Goal: Task Accomplishment & Management: Manage account settings

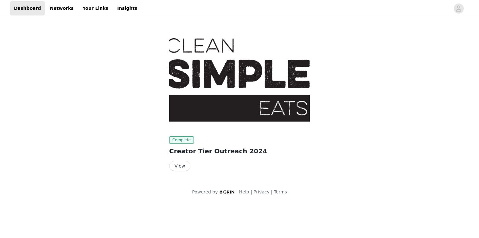
click at [181, 167] on button "View" at bounding box center [179, 166] width 21 height 10
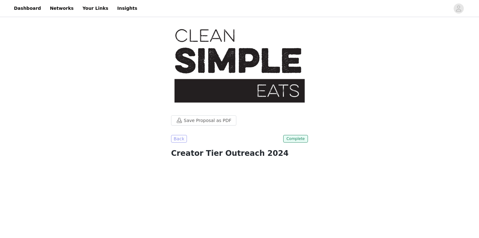
click at [180, 135] on button "Back" at bounding box center [179, 139] width 16 height 8
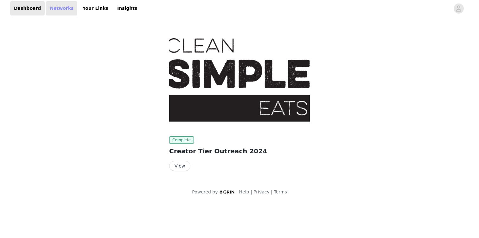
click at [59, 12] on link "Networks" at bounding box center [61, 8] width 31 height 14
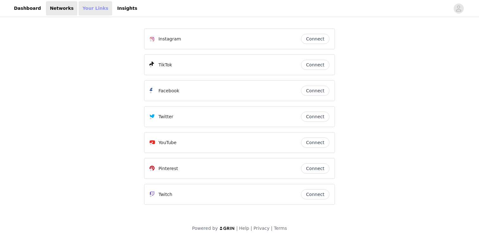
click at [89, 10] on link "Your Links" at bounding box center [96, 8] width 34 height 14
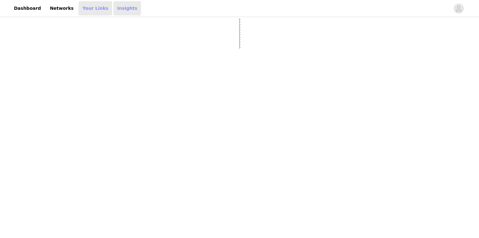
select select "12"
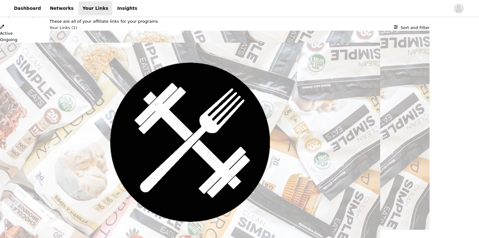
click at [4, 6] on button "Close" at bounding box center [2, 3] width 4 height 6
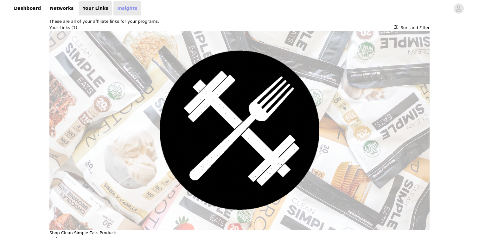
click at [119, 9] on link "Insights" at bounding box center [127, 8] width 28 height 14
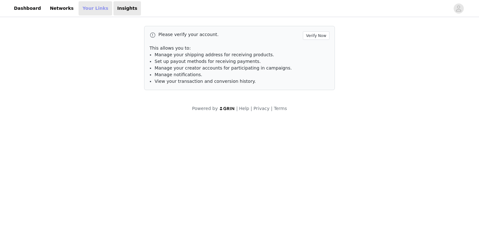
click at [79, 8] on link "Your Links" at bounding box center [96, 8] width 34 height 14
select select "12"
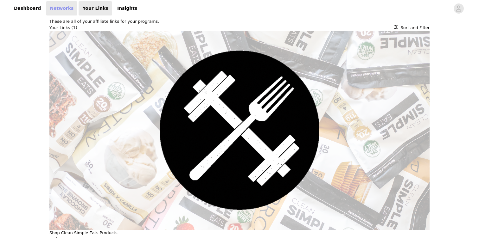
click at [56, 8] on link "Networks" at bounding box center [61, 8] width 31 height 14
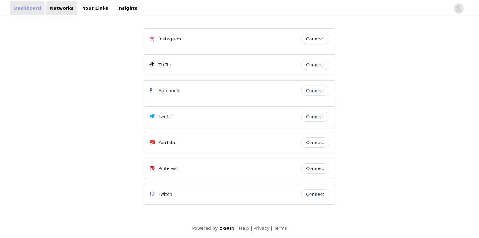
click at [29, 10] on link "Dashboard" at bounding box center [27, 8] width 35 height 14
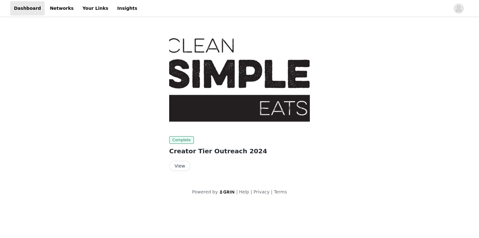
click at [181, 164] on button "View" at bounding box center [179, 166] width 21 height 10
click at [455, 10] on span "button" at bounding box center [459, 8] width 10 height 10
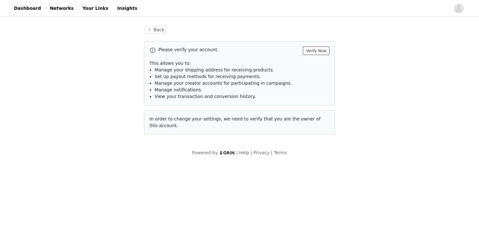
click at [321, 49] on button "Verify Now" at bounding box center [316, 51] width 27 height 9
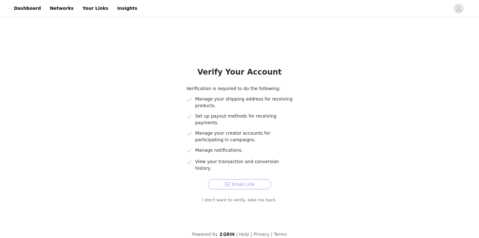
click at [257, 180] on button "Email Link" at bounding box center [239, 185] width 63 height 10
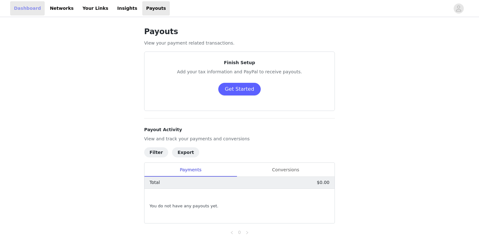
click at [15, 13] on link "Dashboard" at bounding box center [27, 8] width 35 height 14
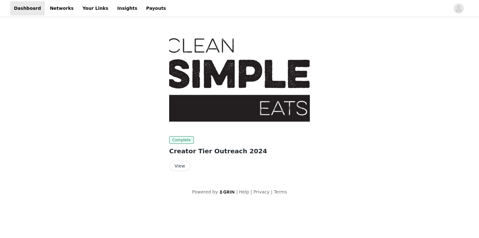
click at [178, 167] on button "View" at bounding box center [179, 166] width 21 height 10
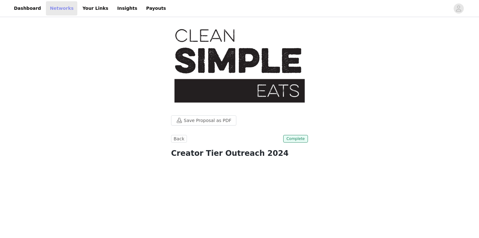
click at [60, 7] on link "Networks" at bounding box center [61, 8] width 31 height 14
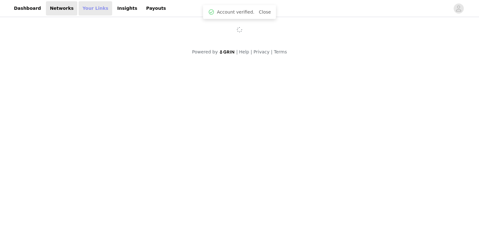
click at [80, 9] on link "Your Links" at bounding box center [96, 8] width 34 height 14
select select "12"
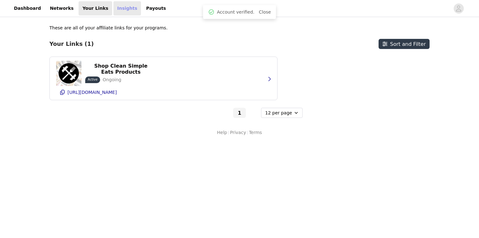
click at [113, 13] on link "Insights" at bounding box center [127, 8] width 28 height 14
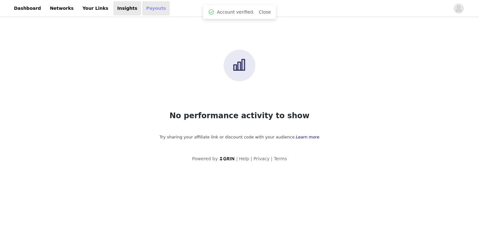
click at [144, 10] on link "Payouts" at bounding box center [156, 8] width 28 height 14
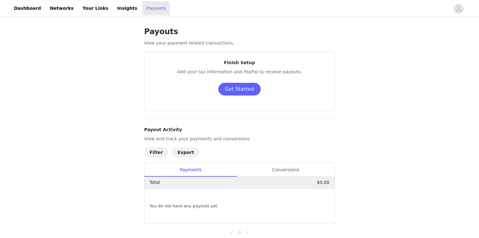
scroll to position [22, 0]
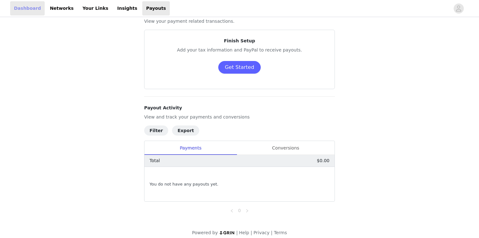
click at [22, 11] on link "Dashboard" at bounding box center [27, 8] width 35 height 14
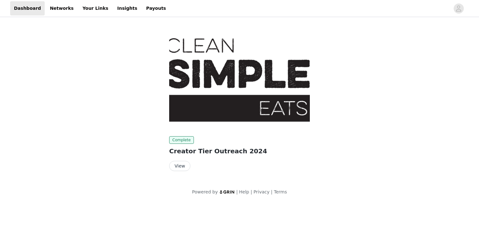
click at [174, 172] on div "Complete Creator Tier Outreach 2024 View" at bounding box center [239, 100] width 148 height 156
click at [174, 171] on button "View" at bounding box center [179, 166] width 21 height 10
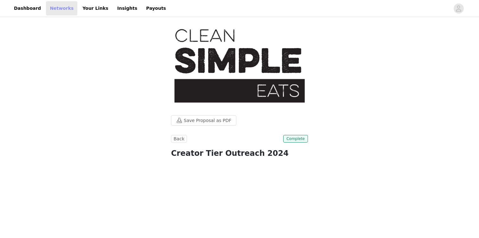
click at [61, 5] on link "Networks" at bounding box center [61, 8] width 31 height 14
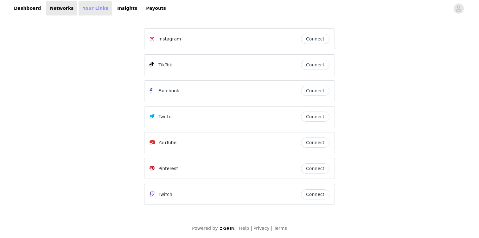
click at [95, 7] on link "Your Links" at bounding box center [96, 8] width 34 height 14
select select "12"
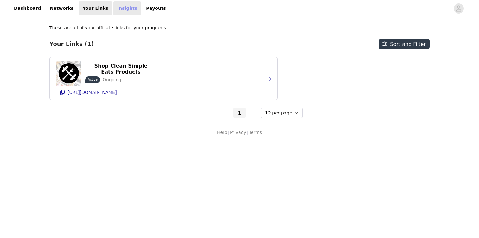
click at [116, 5] on link "Insights" at bounding box center [127, 8] width 28 height 14
